Goal: Transaction & Acquisition: Purchase product/service

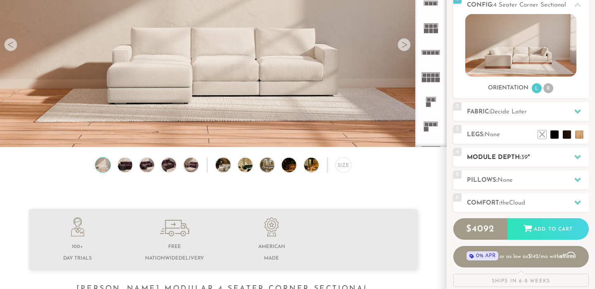
scroll to position [111, 0]
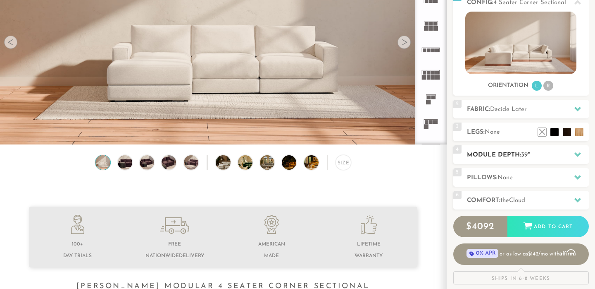
click at [527, 156] on span "39" at bounding box center [524, 155] width 7 height 6
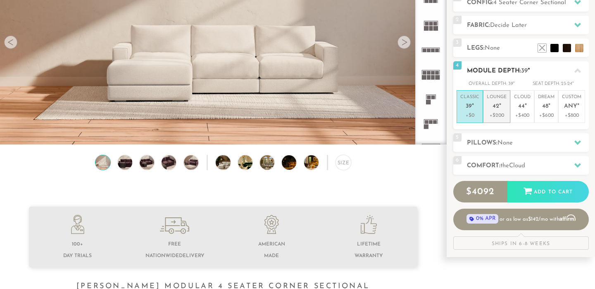
click at [503, 116] on p "+$200" at bounding box center [497, 115] width 20 height 7
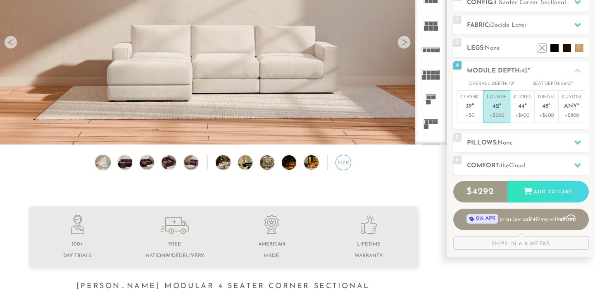
click at [345, 164] on div "Size" at bounding box center [343, 162] width 15 height 15
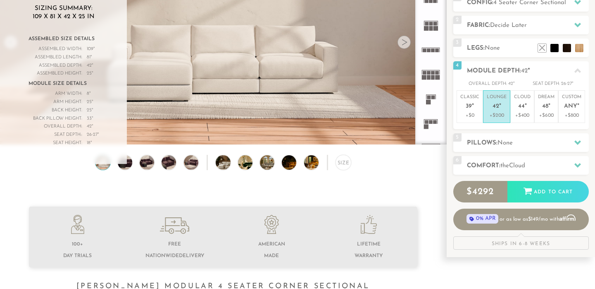
click at [328, 163] on div at bounding box center [327, 162] width 1 height 15
click at [316, 163] on img at bounding box center [317, 162] width 26 height 14
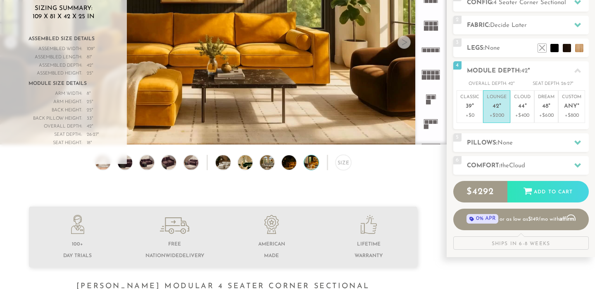
click at [278, 159] on div "Size" at bounding box center [223, 164] width 447 height 19
click at [265, 160] on img at bounding box center [273, 162] width 26 height 14
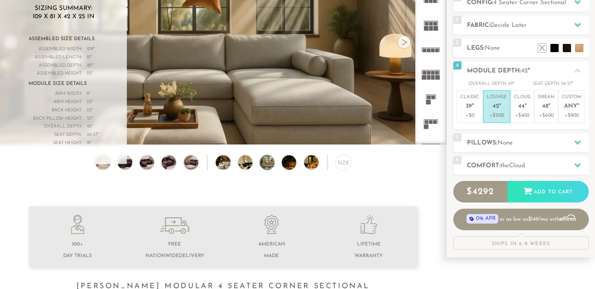
click at [231, 162] on div "Size" at bounding box center [223, 164] width 447 height 19
click at [200, 165] on div "Size" at bounding box center [223, 164] width 447 height 19
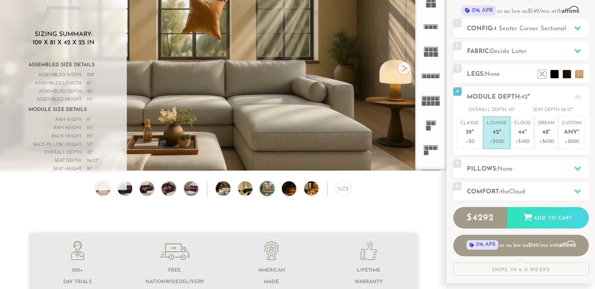
scroll to position [81, 0]
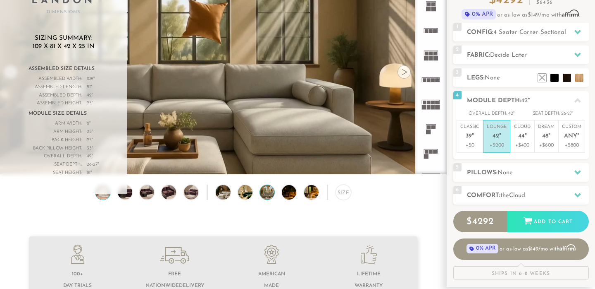
click at [102, 195] on img at bounding box center [102, 192] width 17 height 14
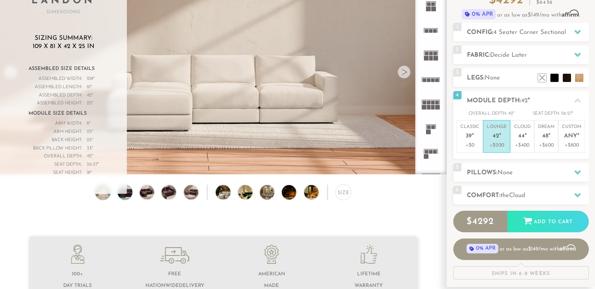
click at [130, 194] on img at bounding box center [124, 192] width 17 height 14
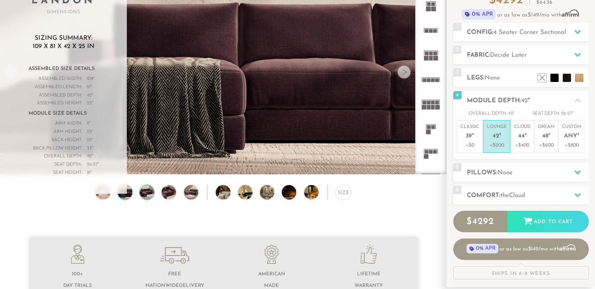
click at [151, 193] on img at bounding box center [147, 192] width 17 height 14
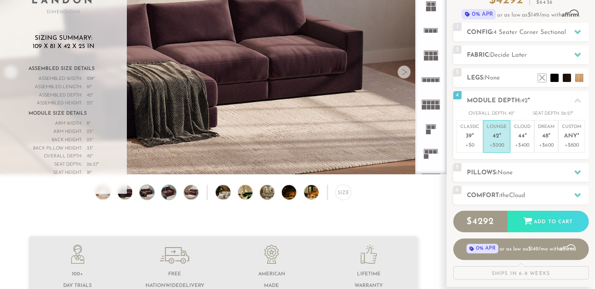
click at [173, 193] on img at bounding box center [168, 192] width 17 height 14
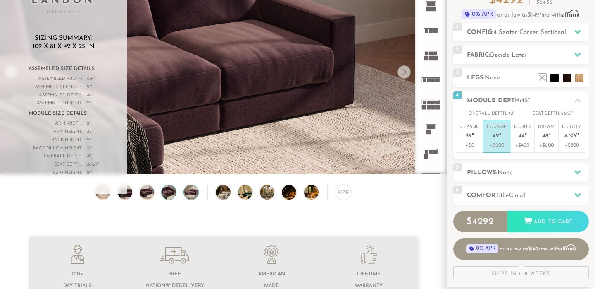
click at [189, 192] on img at bounding box center [190, 192] width 17 height 14
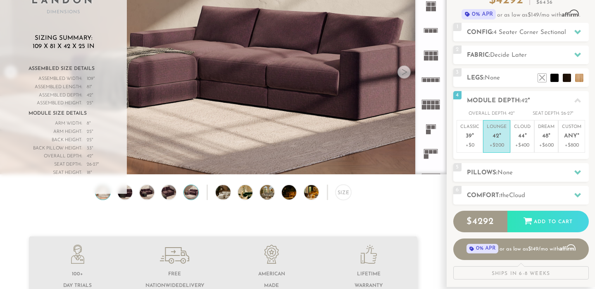
click at [107, 196] on img at bounding box center [102, 192] width 17 height 14
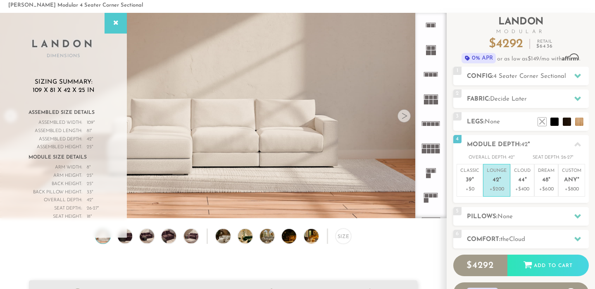
scroll to position [32, 0]
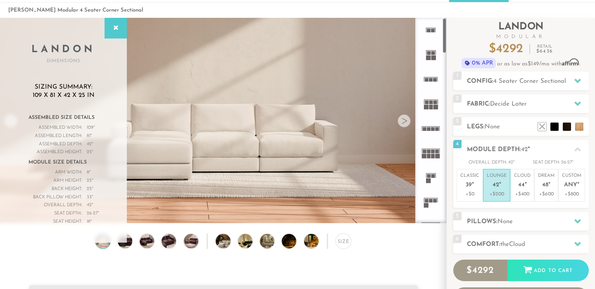
click at [408, 122] on div at bounding box center [404, 120] width 13 height 13
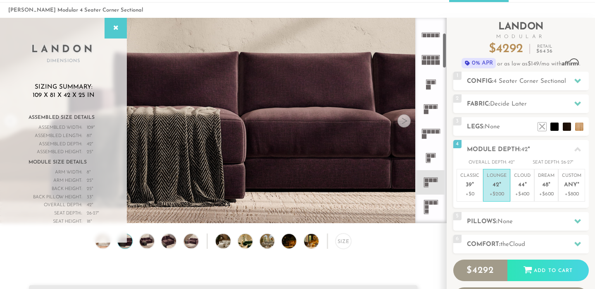
scroll to position [97, 0]
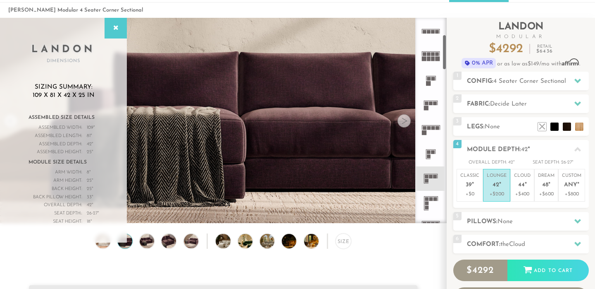
click at [428, 182] on rect at bounding box center [427, 181] width 4 height 4
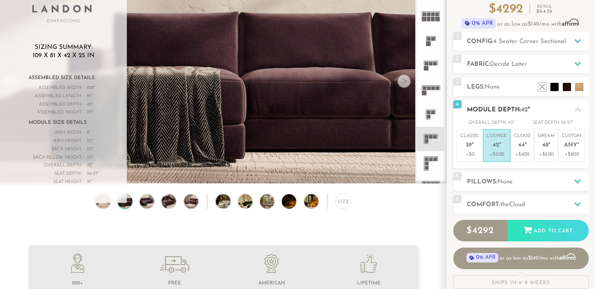
scroll to position [75, 0]
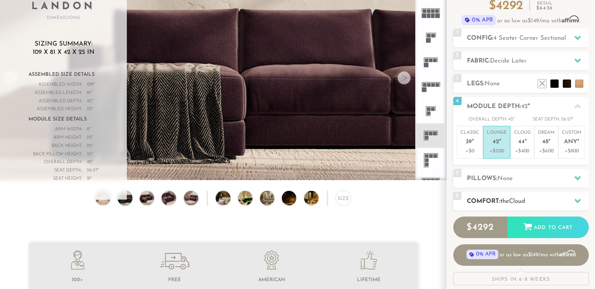
click at [488, 197] on h2 "Comfort: the Cloud" at bounding box center [528, 201] width 122 height 10
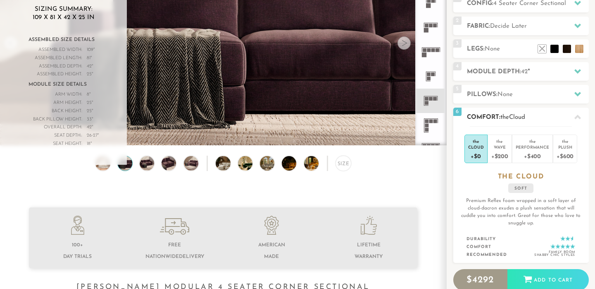
scroll to position [116, 0]
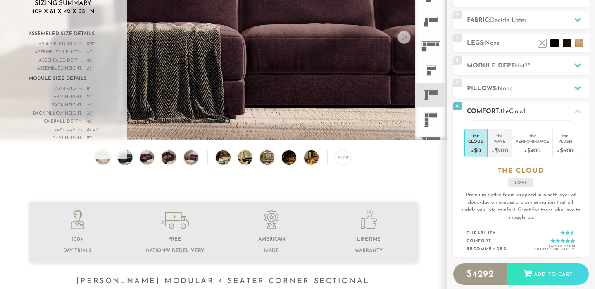
click at [507, 148] on div "+$200" at bounding box center [500, 150] width 17 height 12
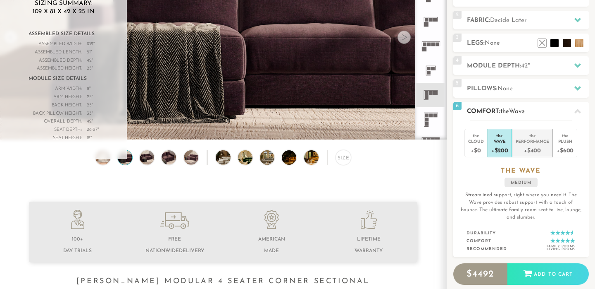
click at [531, 146] on div "+$400" at bounding box center [532, 150] width 33 height 12
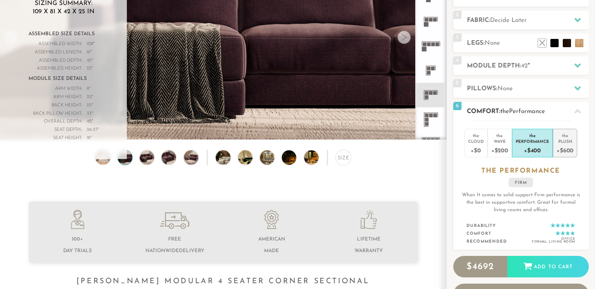
click at [566, 142] on div "Plush" at bounding box center [565, 141] width 17 height 6
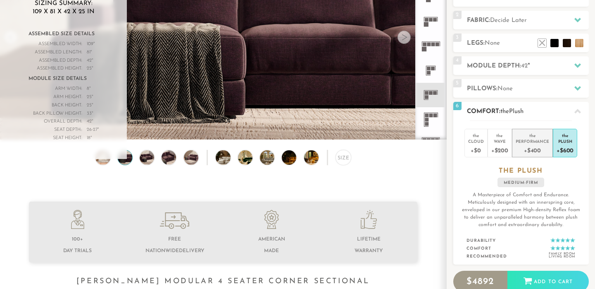
click at [527, 146] on div "+$400" at bounding box center [532, 150] width 33 height 12
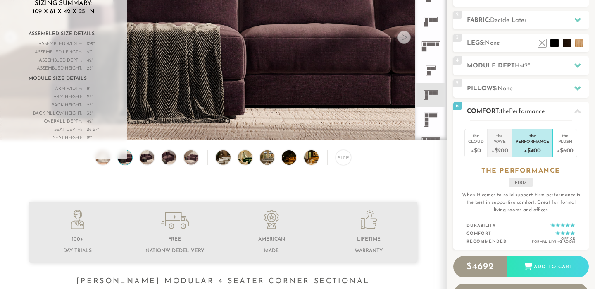
click at [502, 144] on div "+$200" at bounding box center [500, 150] width 17 height 12
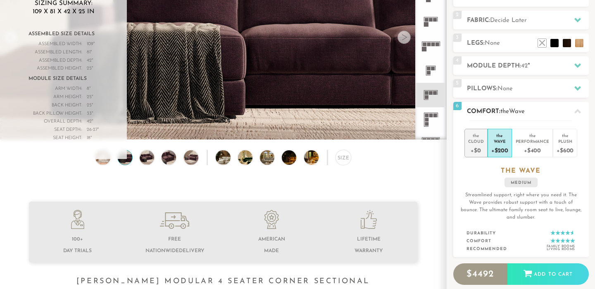
click at [472, 147] on div "+$0" at bounding box center [476, 150] width 16 height 12
click at [497, 146] on div "+$200" at bounding box center [500, 150] width 17 height 12
click at [521, 146] on div "+$400" at bounding box center [532, 150] width 33 height 12
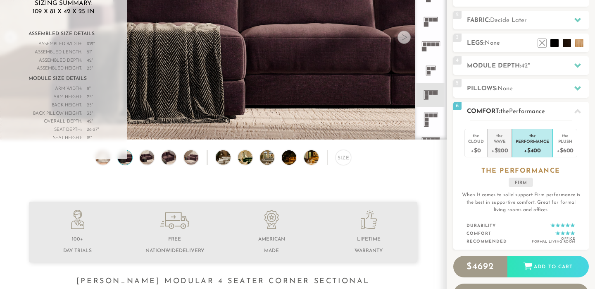
click at [503, 144] on div "+$200" at bounding box center [500, 150] width 17 height 12
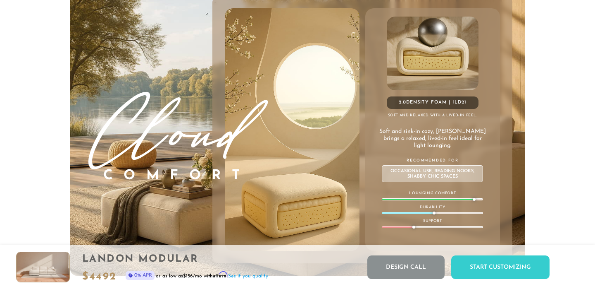
scroll to position [4482, 0]
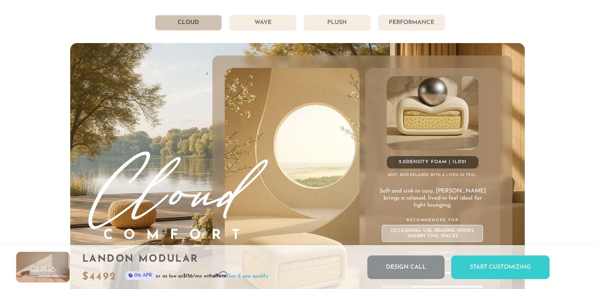
click at [278, 30] on li "Wave" at bounding box center [262, 23] width 67 height 16
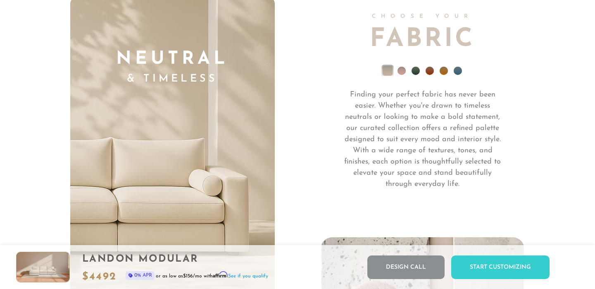
scroll to position [5735, 0]
click at [418, 72] on li at bounding box center [416, 71] width 8 height 8
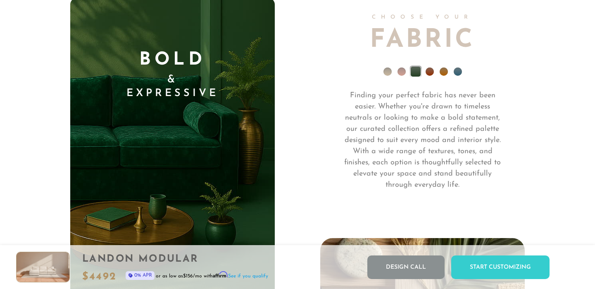
click at [433, 72] on li at bounding box center [430, 71] width 8 height 8
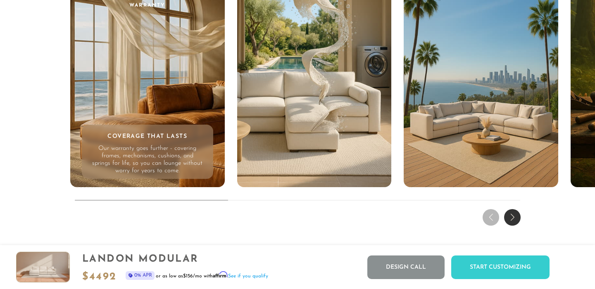
scroll to position [7820, 0]
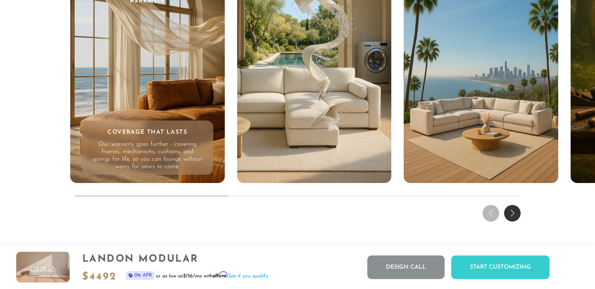
click at [177, 142] on p "Our warranty goes further - covering frames, mechanisms, cushions, and springs …" at bounding box center [147, 156] width 111 height 30
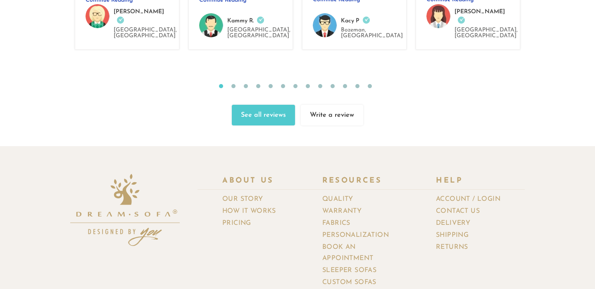
scroll to position [8864, 0]
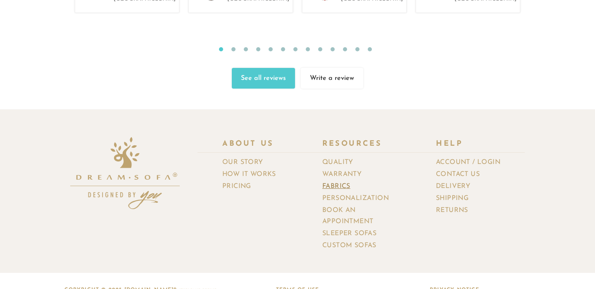
click at [333, 180] on link "Fabrics" at bounding box center [340, 186] width 34 height 12
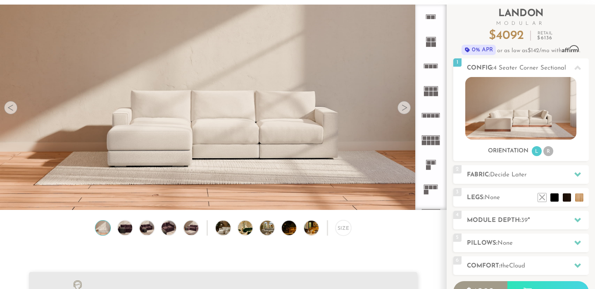
scroll to position [51, 0]
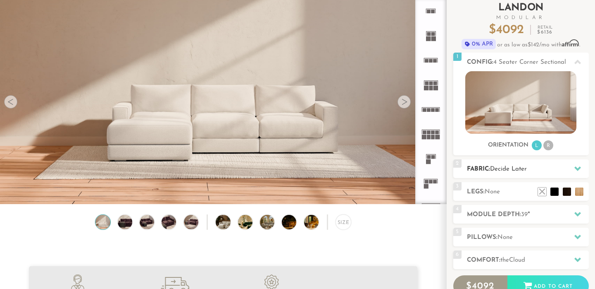
click at [500, 169] on span "Decide Later" at bounding box center [508, 169] width 37 height 6
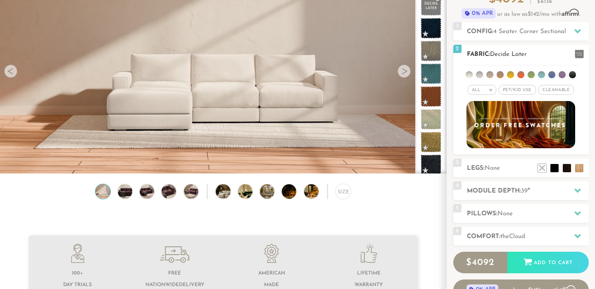
scroll to position [98, 0]
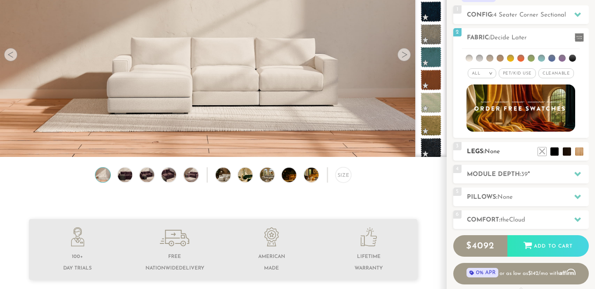
click at [496, 151] on span "None" at bounding box center [492, 151] width 15 height 6
click at [557, 150] on li at bounding box center [542, 138] width 33 height 33
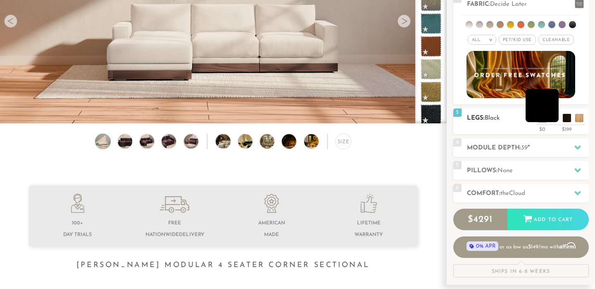
scroll to position [131, 0]
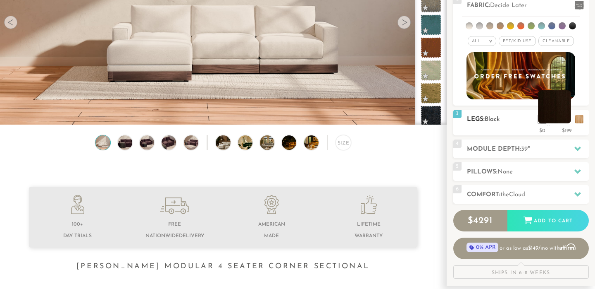
click at [567, 122] on li at bounding box center [554, 106] width 33 height 33
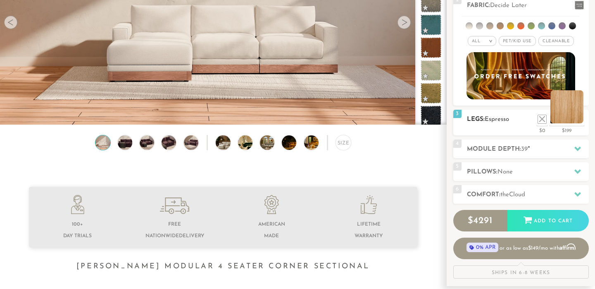
click at [583, 120] on li at bounding box center [567, 106] width 33 height 33
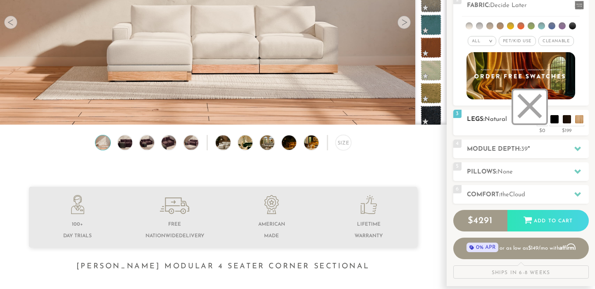
click at [537, 121] on li at bounding box center [530, 106] width 33 height 33
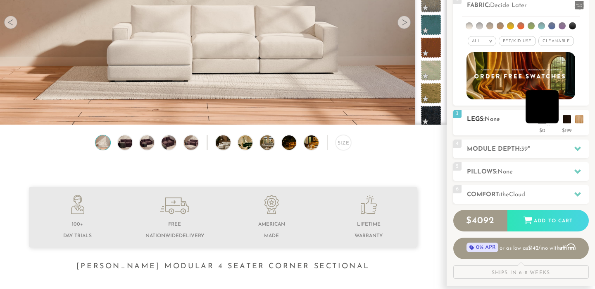
click at [554, 120] on li at bounding box center [542, 106] width 33 height 33
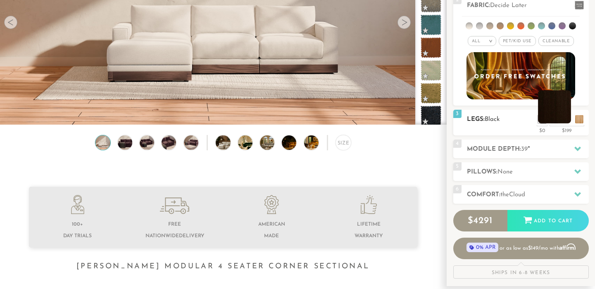
click at [566, 120] on li at bounding box center [554, 106] width 33 height 33
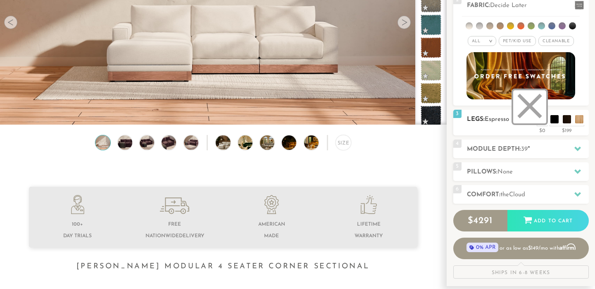
click at [535, 121] on li at bounding box center [530, 106] width 33 height 33
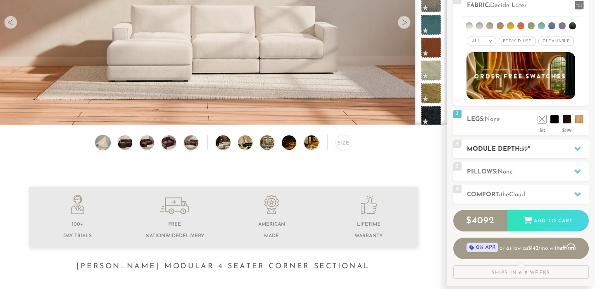
click at [513, 153] on div "4 Module Depth: 39 "" at bounding box center [522, 148] width 136 height 19
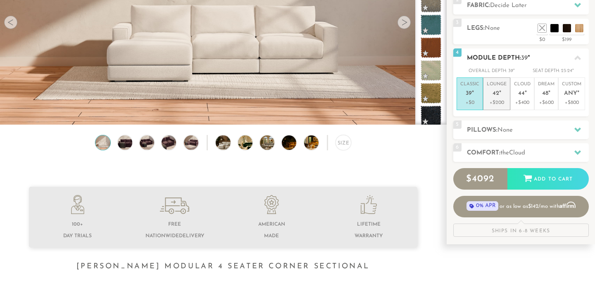
click at [492, 103] on p "+$200" at bounding box center [497, 102] width 20 height 7
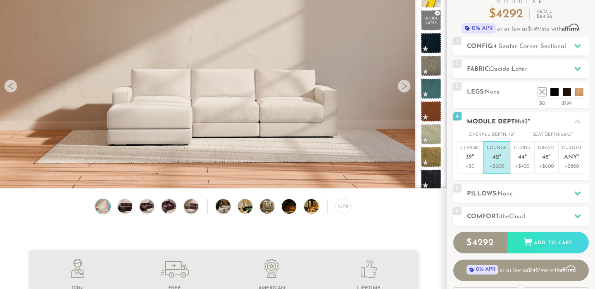
scroll to position [65, 0]
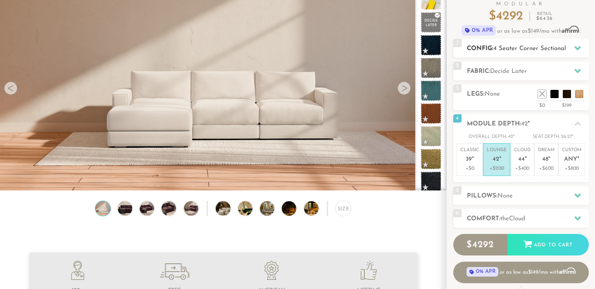
click at [514, 50] on span "4 Seater Corner Sectional" at bounding box center [530, 48] width 73 height 6
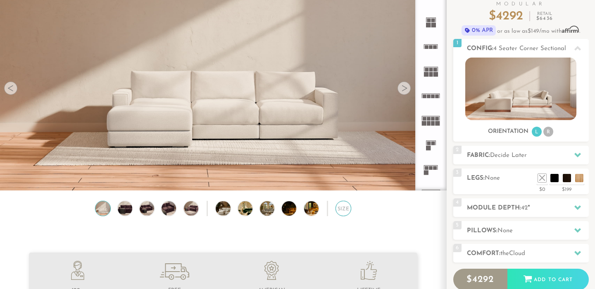
click at [339, 208] on div "Size" at bounding box center [343, 208] width 15 height 15
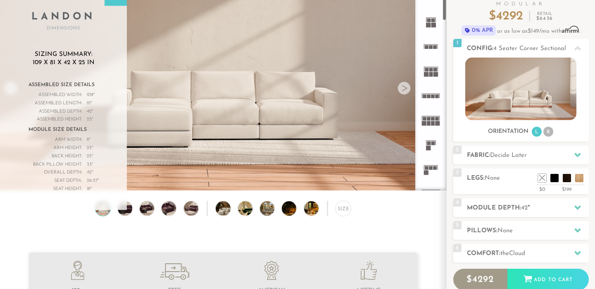
click at [435, 123] on rect at bounding box center [434, 123] width 4 height 5
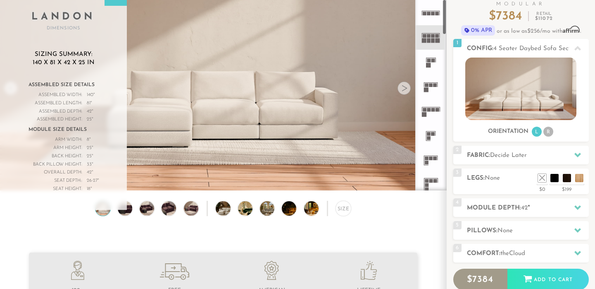
scroll to position [83, 0]
click at [432, 131] on icon at bounding box center [431, 135] width 24 height 24
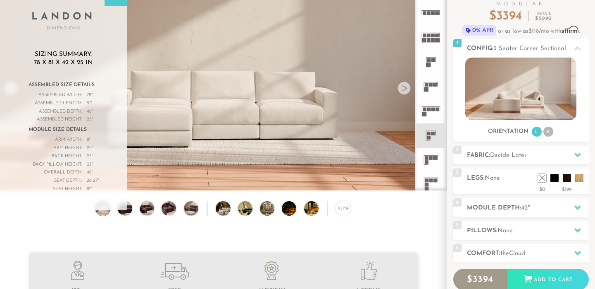
click at [431, 156] on icon at bounding box center [431, 160] width 24 height 24
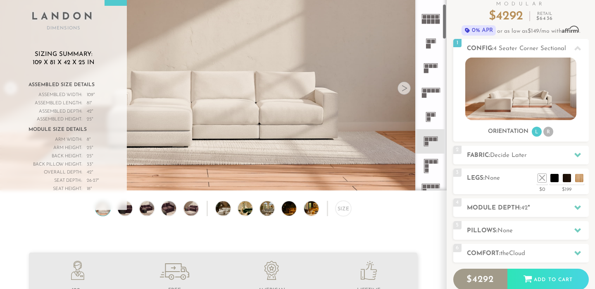
scroll to position [108, 0]
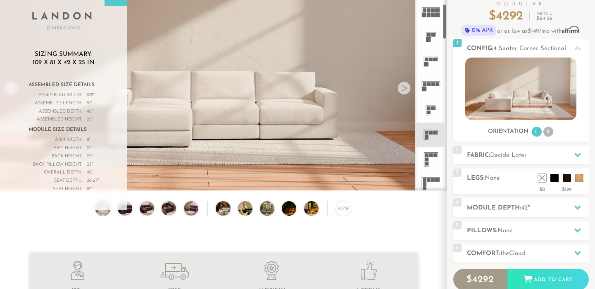
click at [431, 156] on rect at bounding box center [432, 155] width 4 height 4
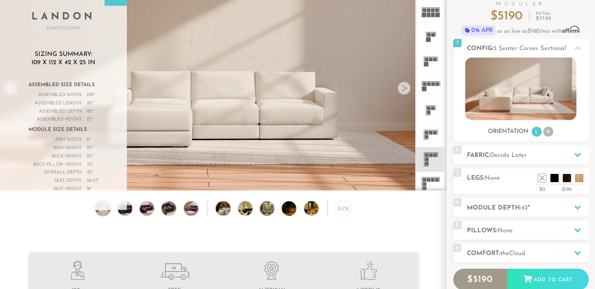
click at [433, 135] on icon at bounding box center [431, 134] width 24 height 24
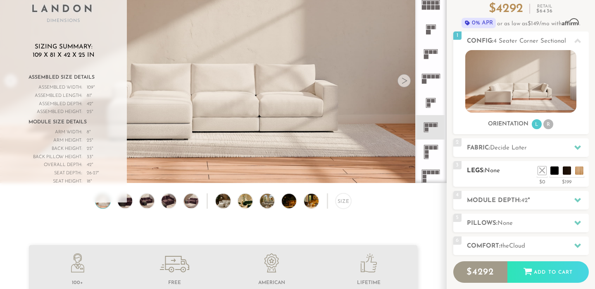
scroll to position [74, 0]
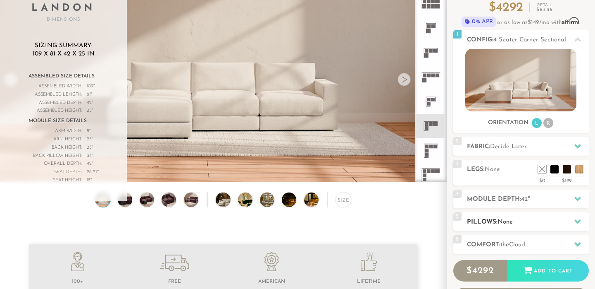
click at [497, 216] on div "5 Pillows: None" at bounding box center [522, 221] width 136 height 19
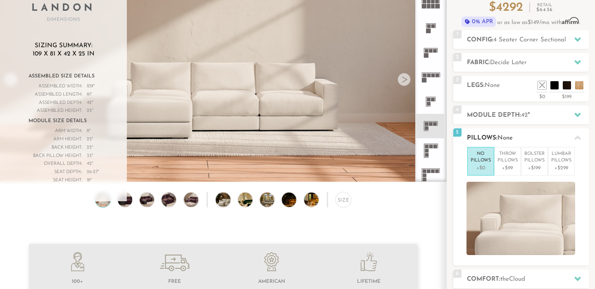
scroll to position [111, 0]
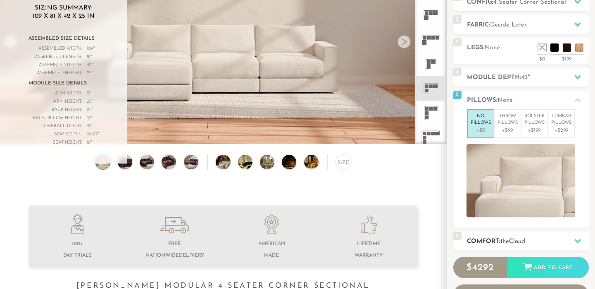
click at [496, 241] on h2 "Comfort: the Cloud" at bounding box center [528, 242] width 122 height 10
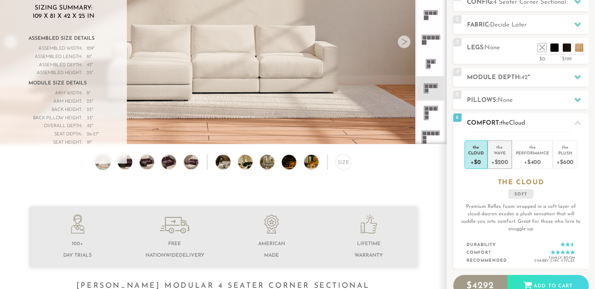
click at [506, 155] on div "+$200" at bounding box center [500, 161] width 17 height 12
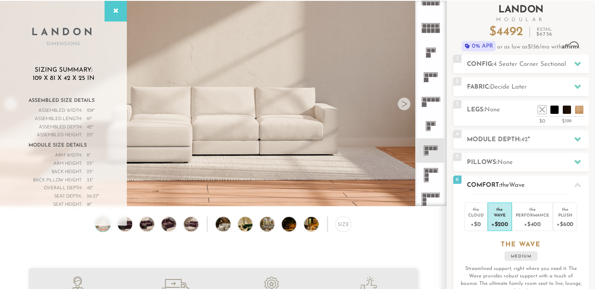
scroll to position [44, 0]
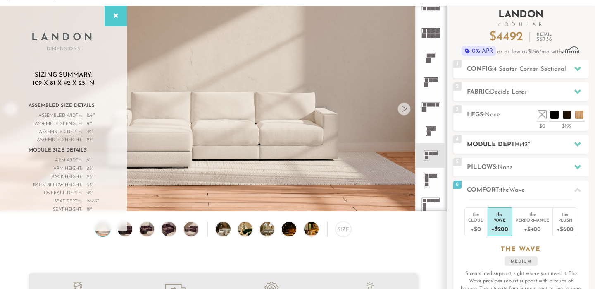
click at [532, 146] on h2 "Module Depth: 42 "" at bounding box center [528, 145] width 122 height 10
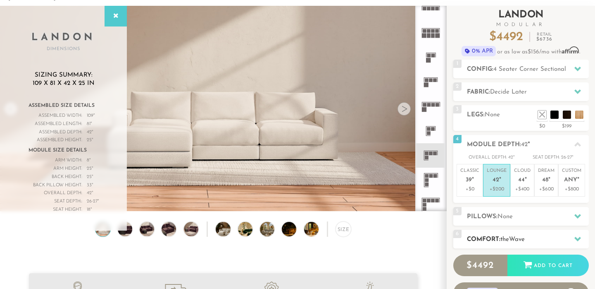
click at [486, 234] on h2 "Comfort: the Wave" at bounding box center [528, 239] width 122 height 10
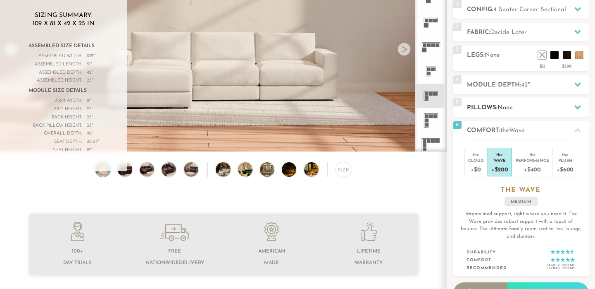
scroll to position [105, 0]
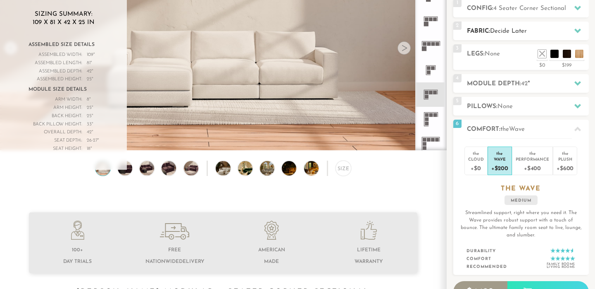
click at [497, 28] on span "Decide Later" at bounding box center [508, 31] width 37 height 6
